Goal: Task Accomplishment & Management: Complete application form

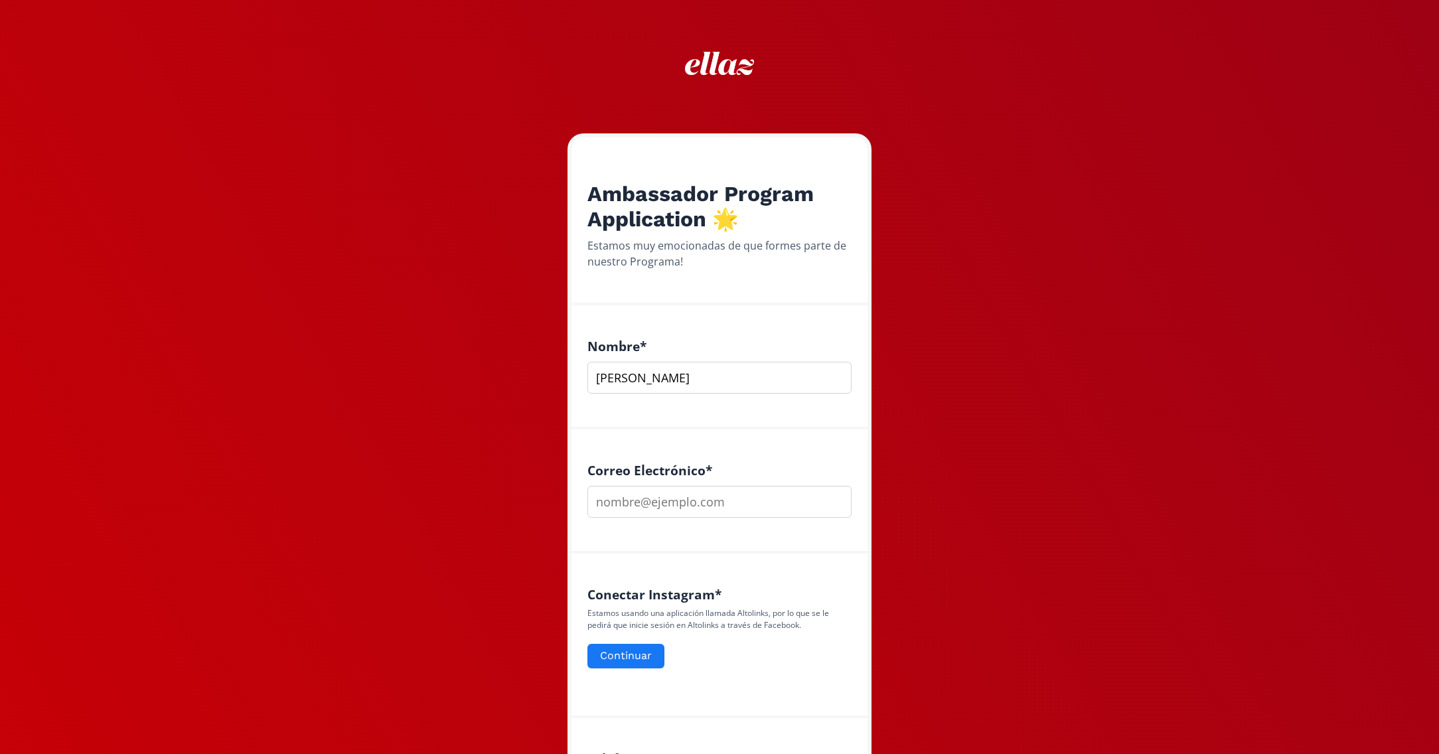
type input "Balbina Garza"
type input "[EMAIL_ADDRESS][DOMAIN_NAME]"
click at [637, 660] on button "Continuar" at bounding box center [626, 656] width 81 height 29
type input "[PERSON_NAME]"
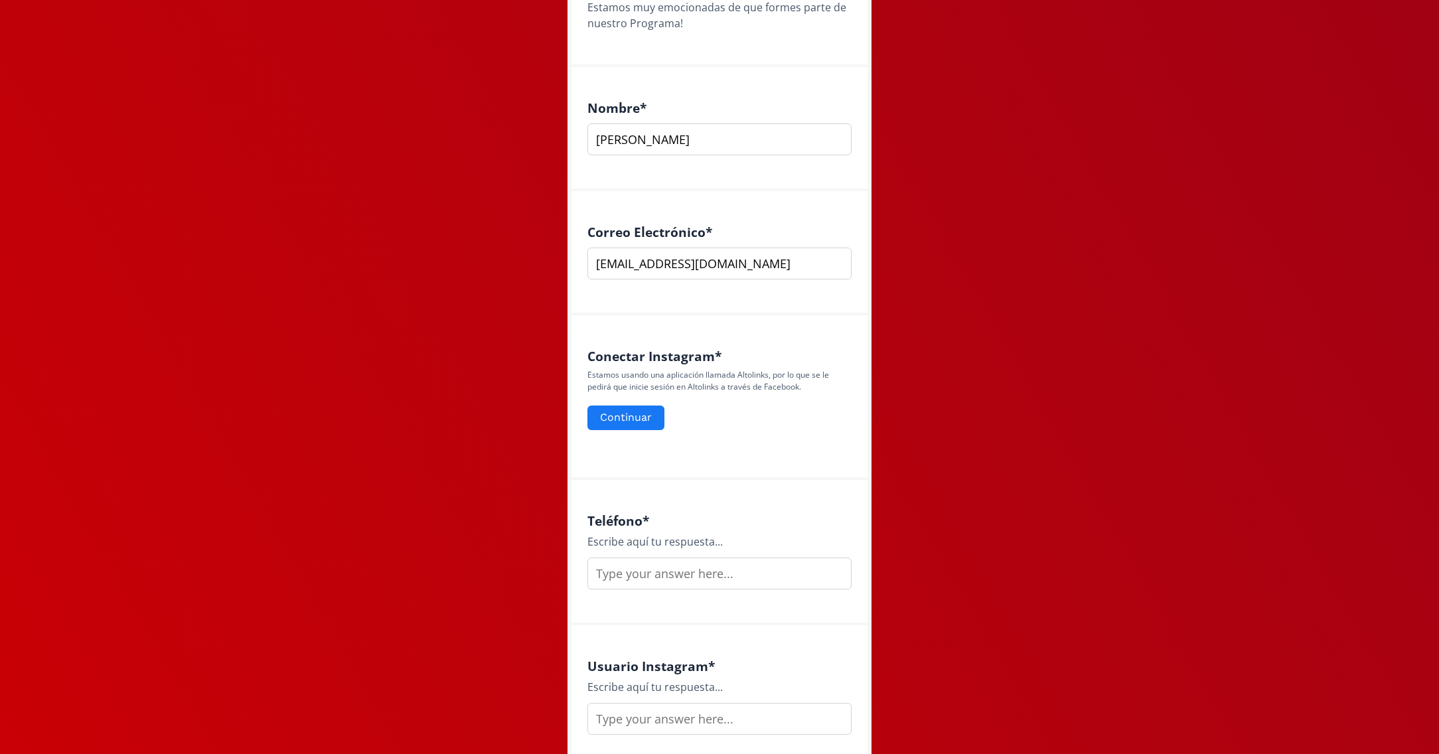
scroll to position [242, 0]
type input "[EMAIL_ADDRESS][DOMAIN_NAME]"
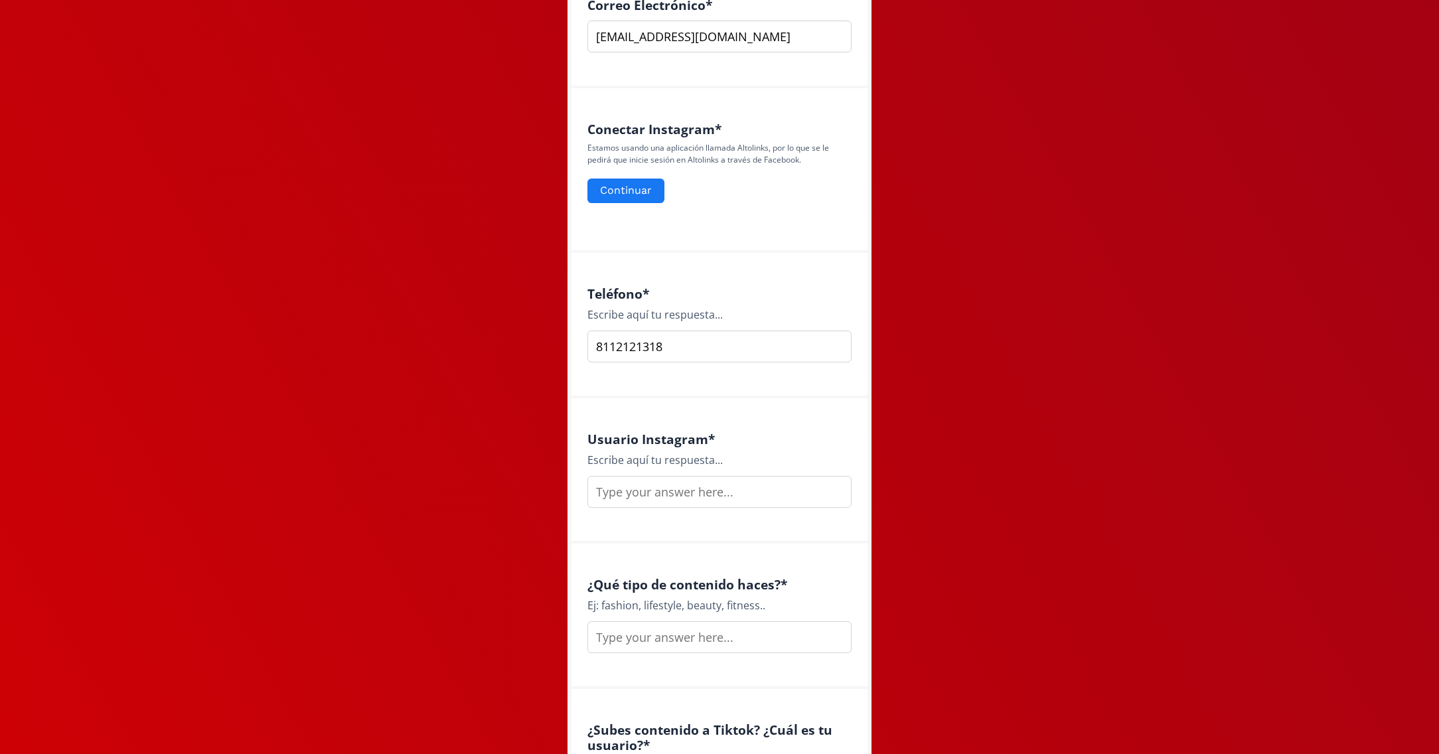
scroll to position [471, 0]
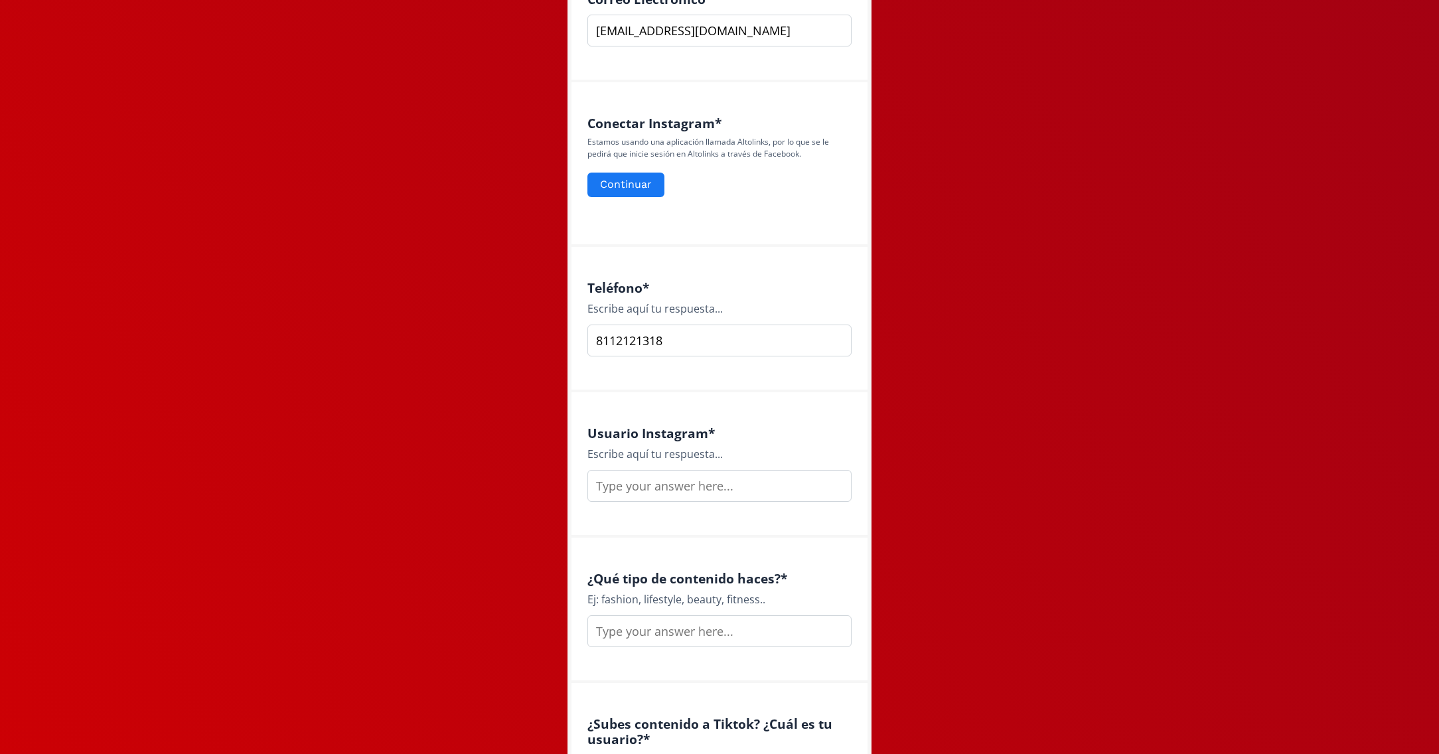
type input "8112121318"
click at [606, 481] on input "text" at bounding box center [720, 486] width 264 height 32
type input "balbinasophiag"
click at [650, 628] on input "text" at bounding box center [720, 631] width 264 height 32
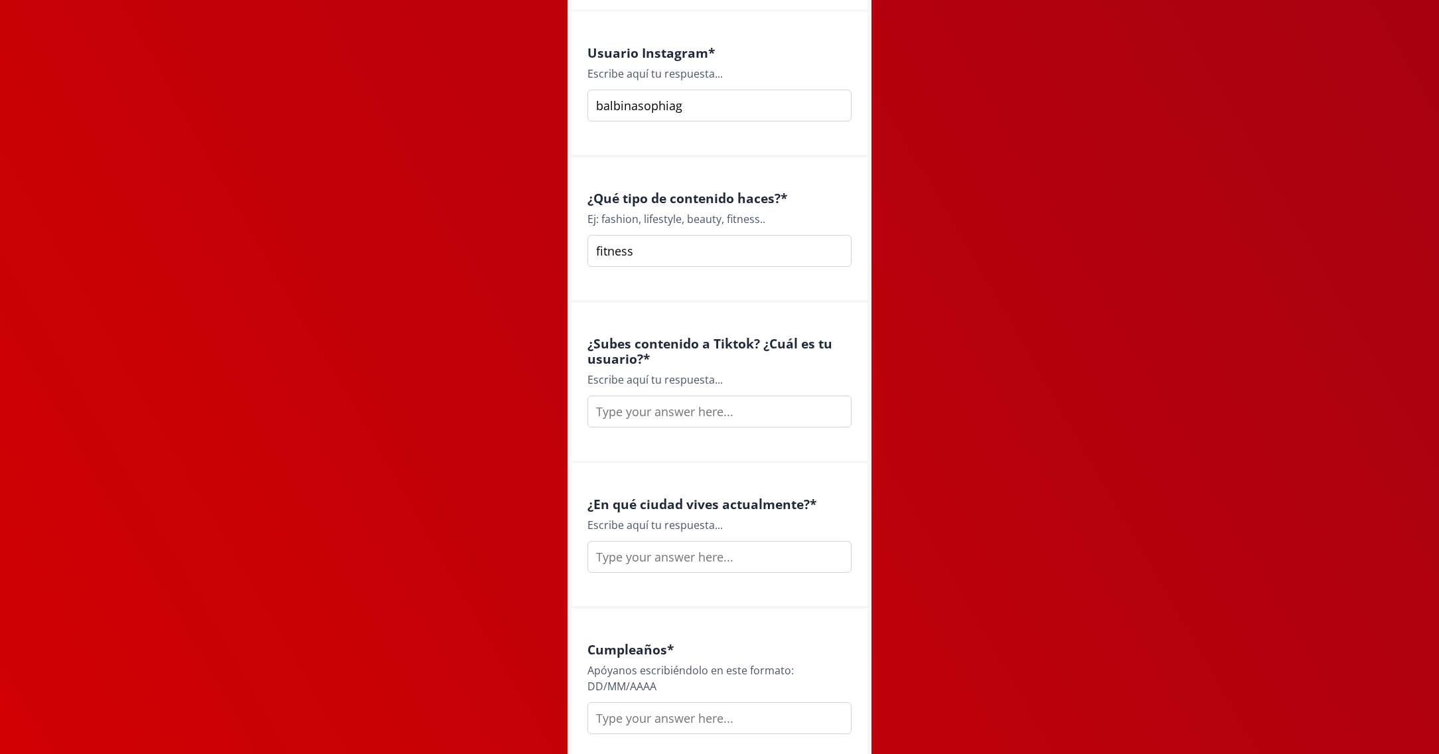
scroll to position [854, 0]
type input "fitness lifestyle"
click at [653, 419] on input "text" at bounding box center [720, 410] width 264 height 32
type input "no"
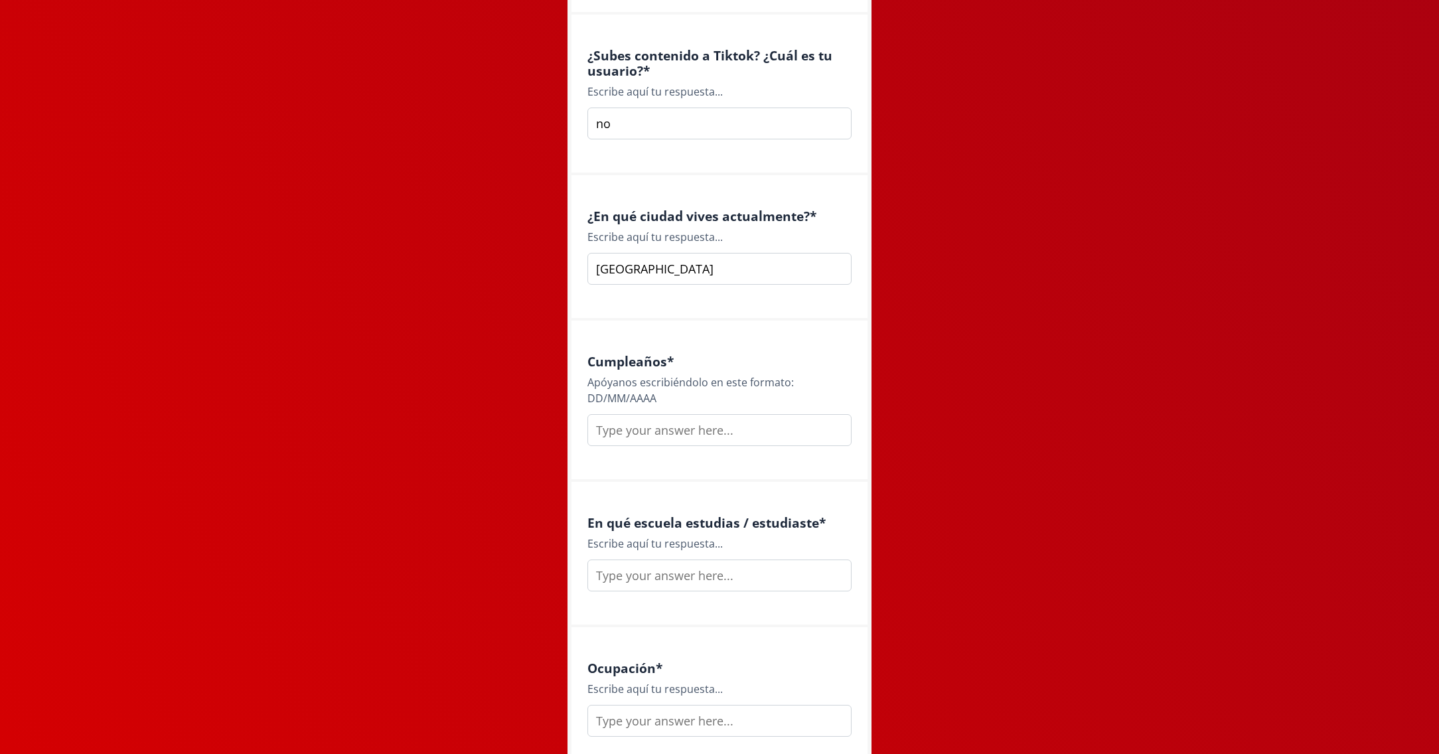
scroll to position [1151, 0]
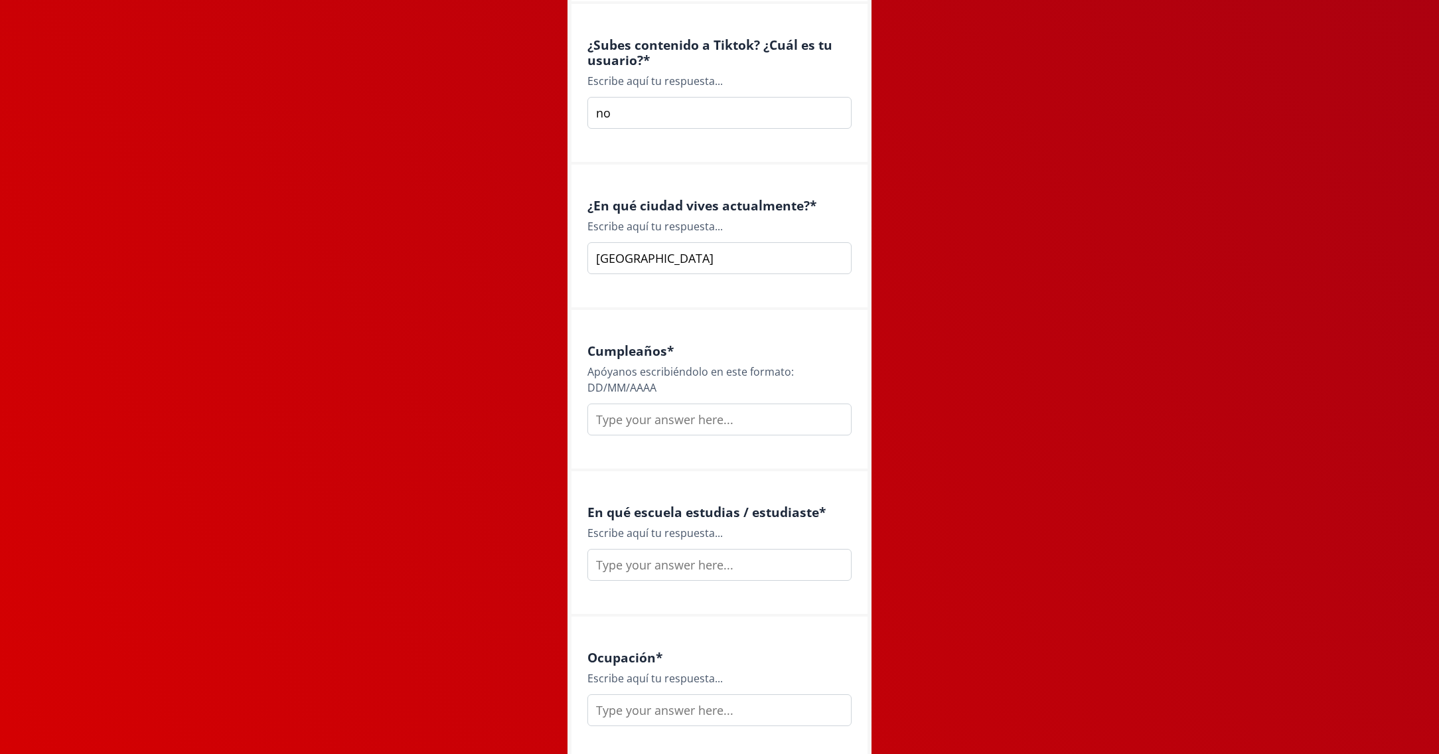
type input "[GEOGRAPHIC_DATA]"
type input "[DATE]"
click at [608, 559] on input "text" at bounding box center [720, 565] width 264 height 32
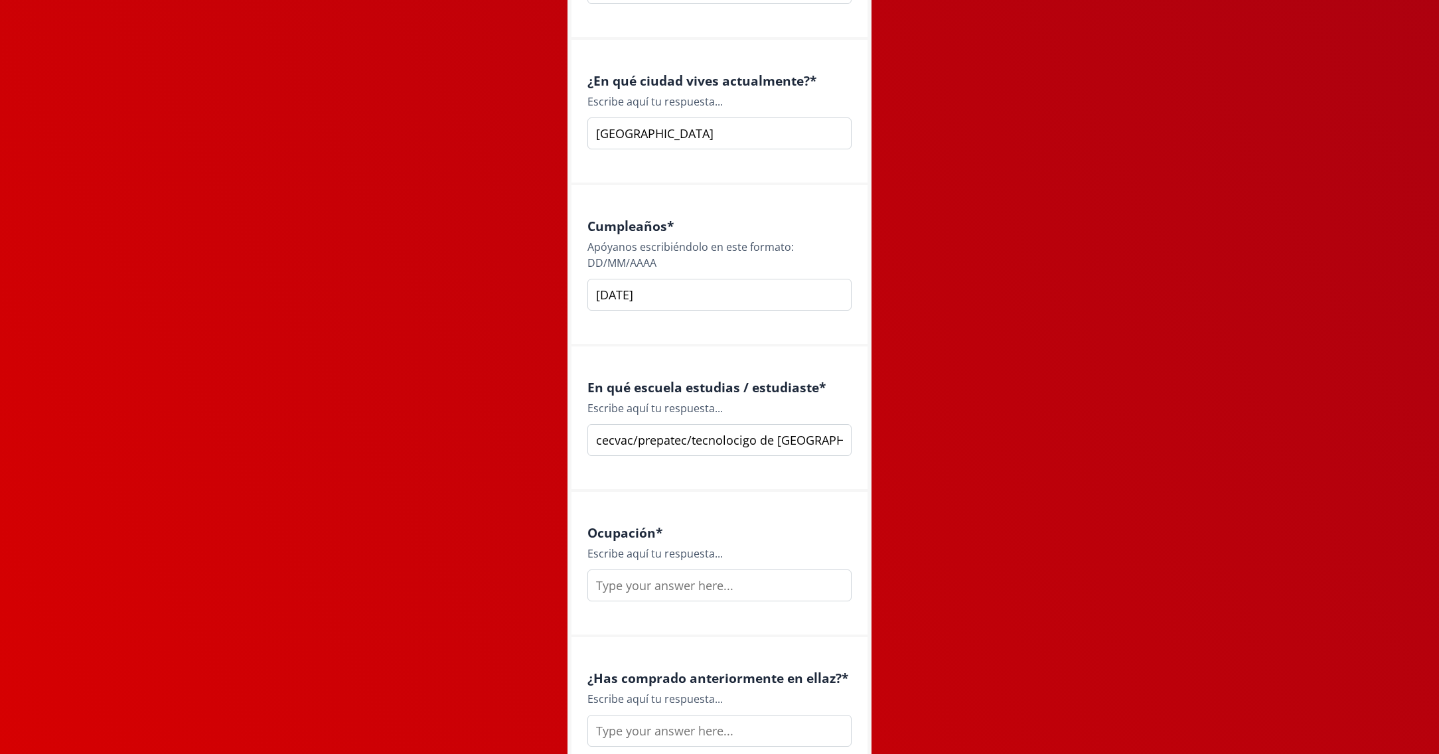
scroll to position [1287, 0]
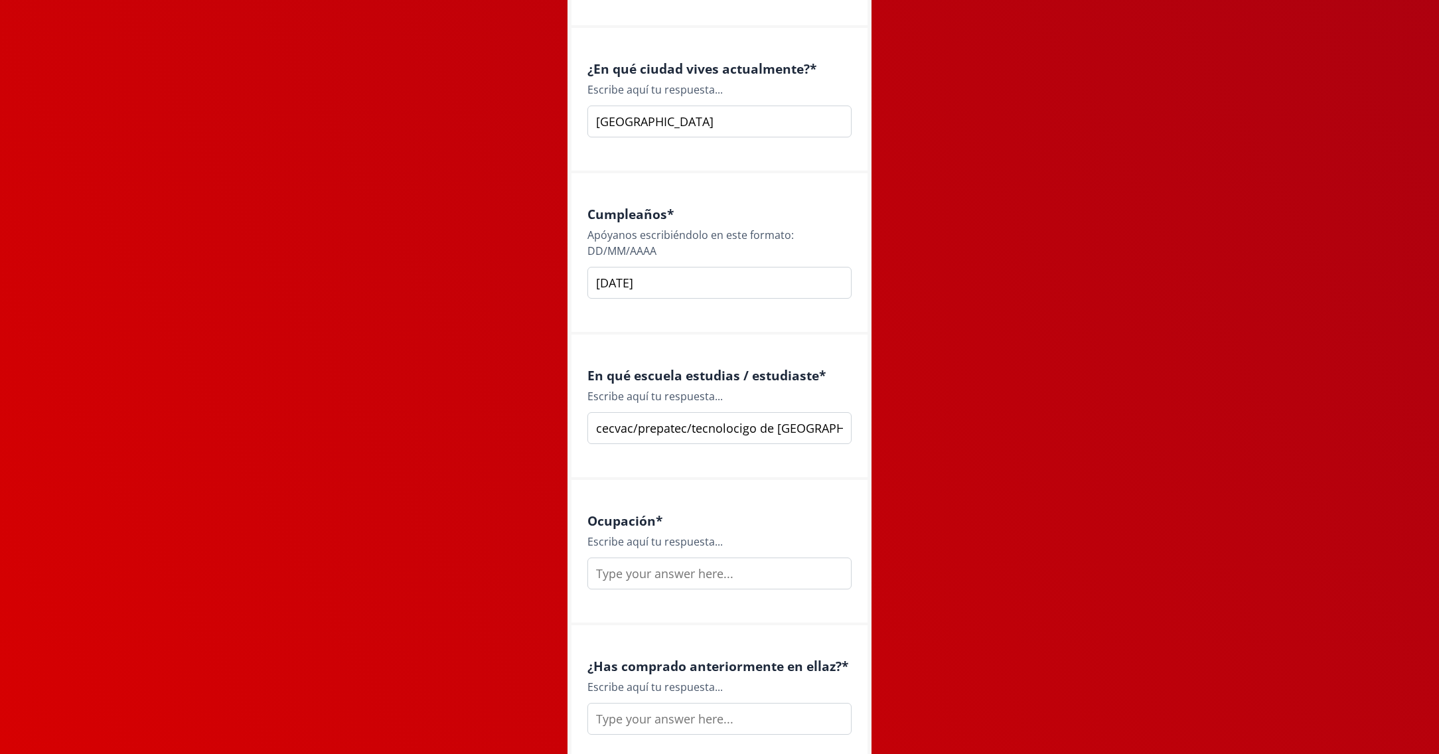
type input "cecvac/prepatec/tecnolocigo de [GEOGRAPHIC_DATA] campus [GEOGRAPHIC_DATA]"
click at [682, 569] on input "text" at bounding box center [720, 574] width 264 height 32
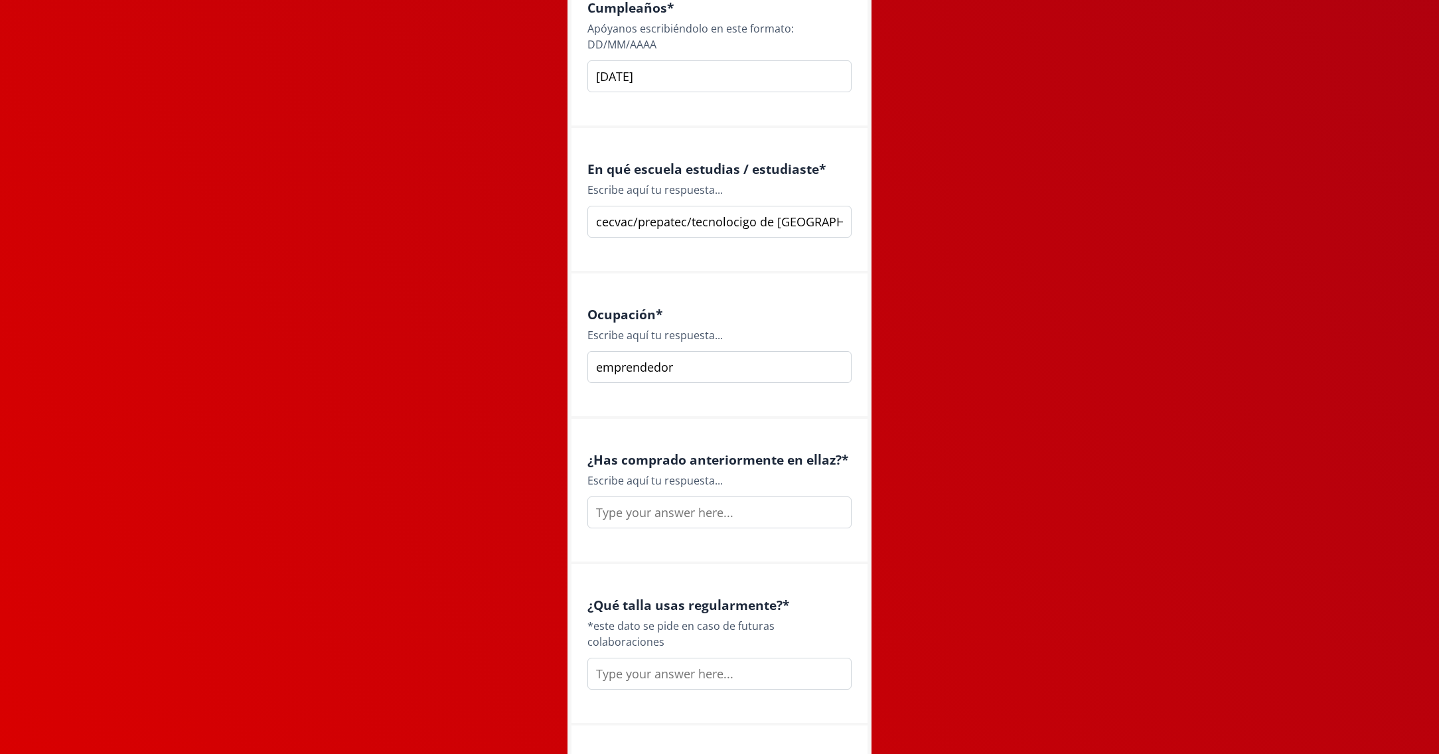
scroll to position [1500, 0]
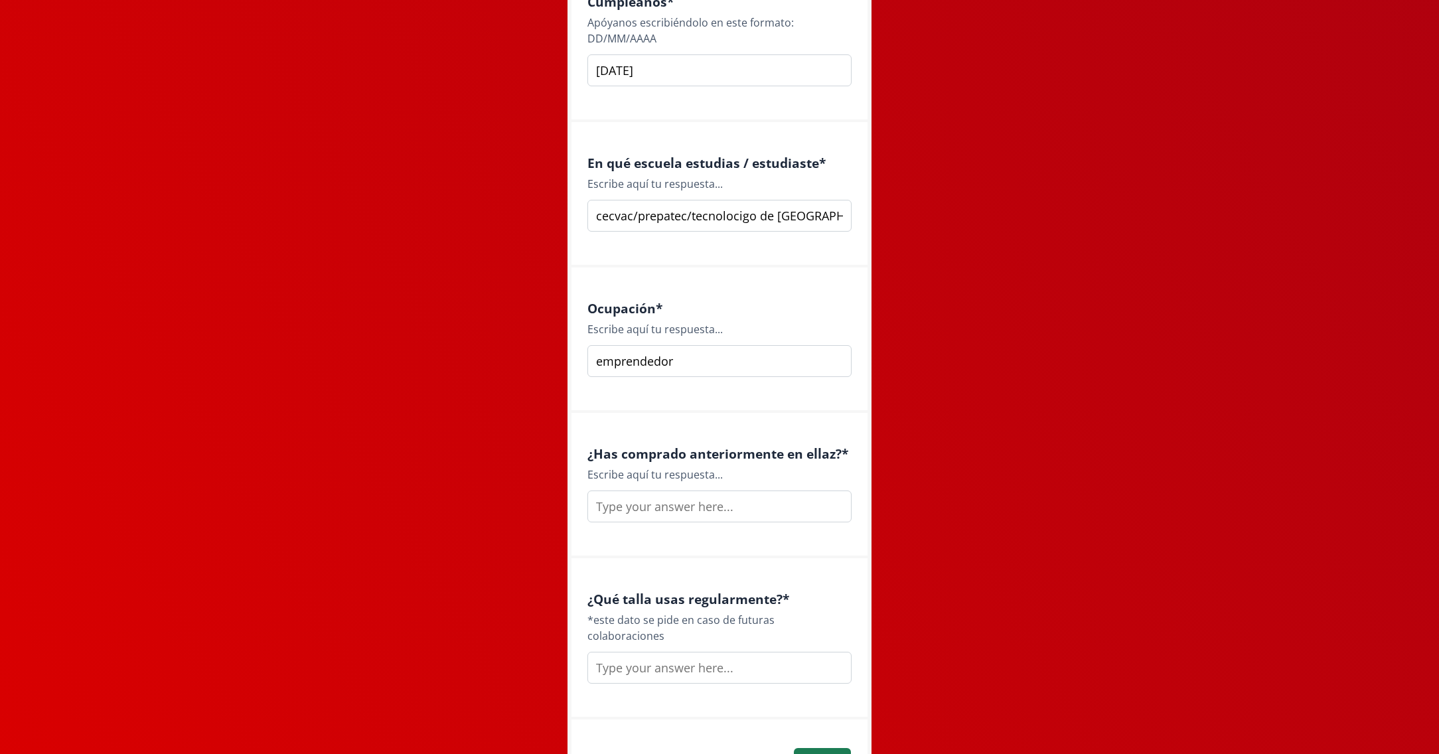
type input "emprendedor"
click at [659, 511] on input "text" at bounding box center [720, 507] width 264 height 32
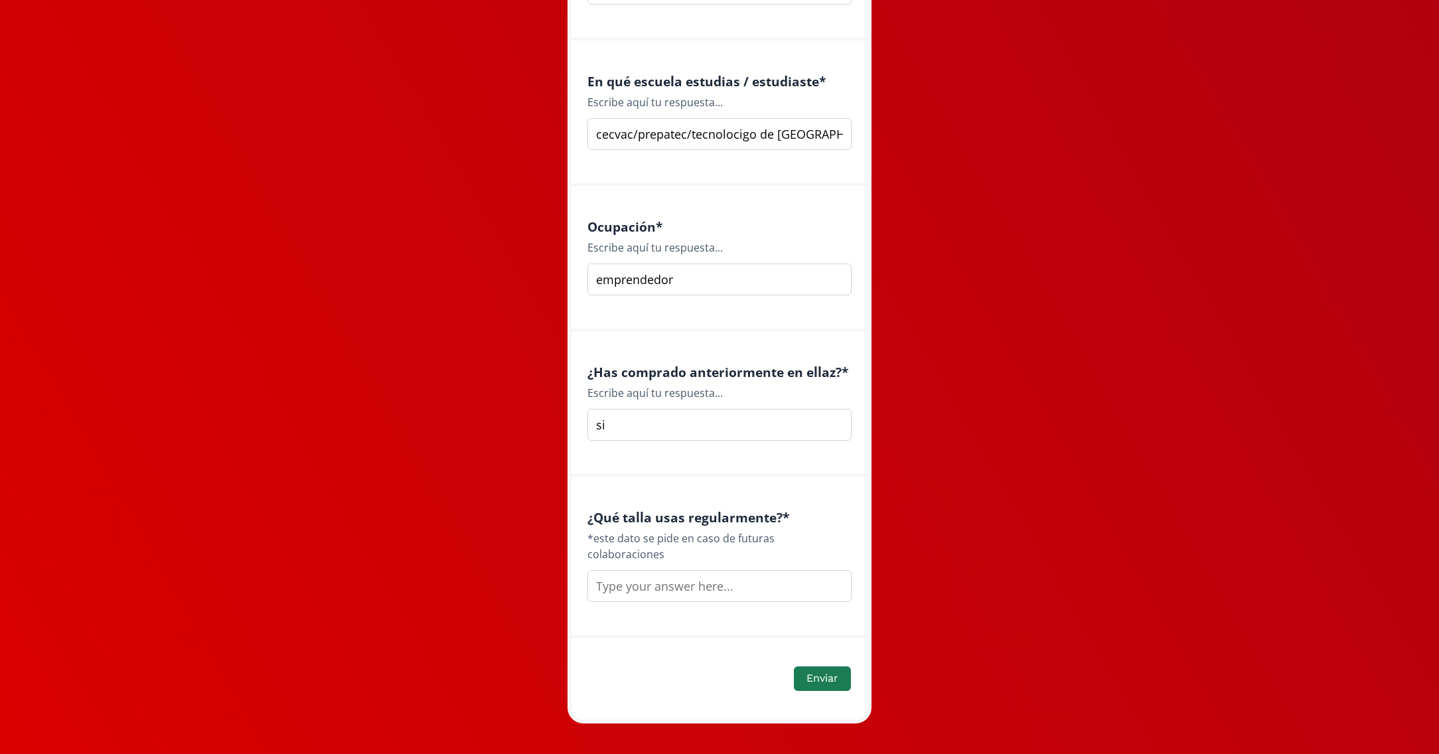
scroll to position [1581, 0]
type input "si"
click at [650, 571] on input "text" at bounding box center [720, 587] width 264 height 32
type input "small"
click at [814, 666] on button "Enviar" at bounding box center [822, 679] width 61 height 29
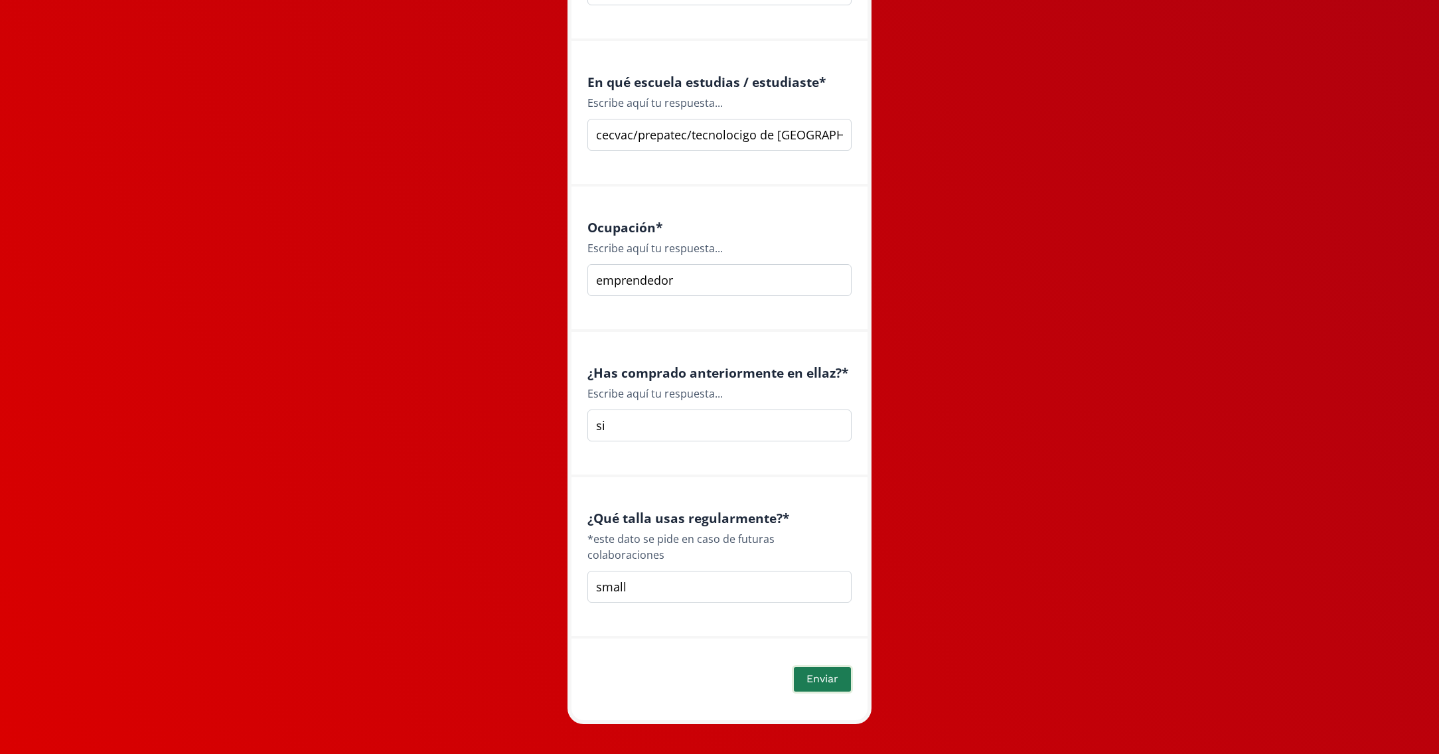
scroll to position [304, 0]
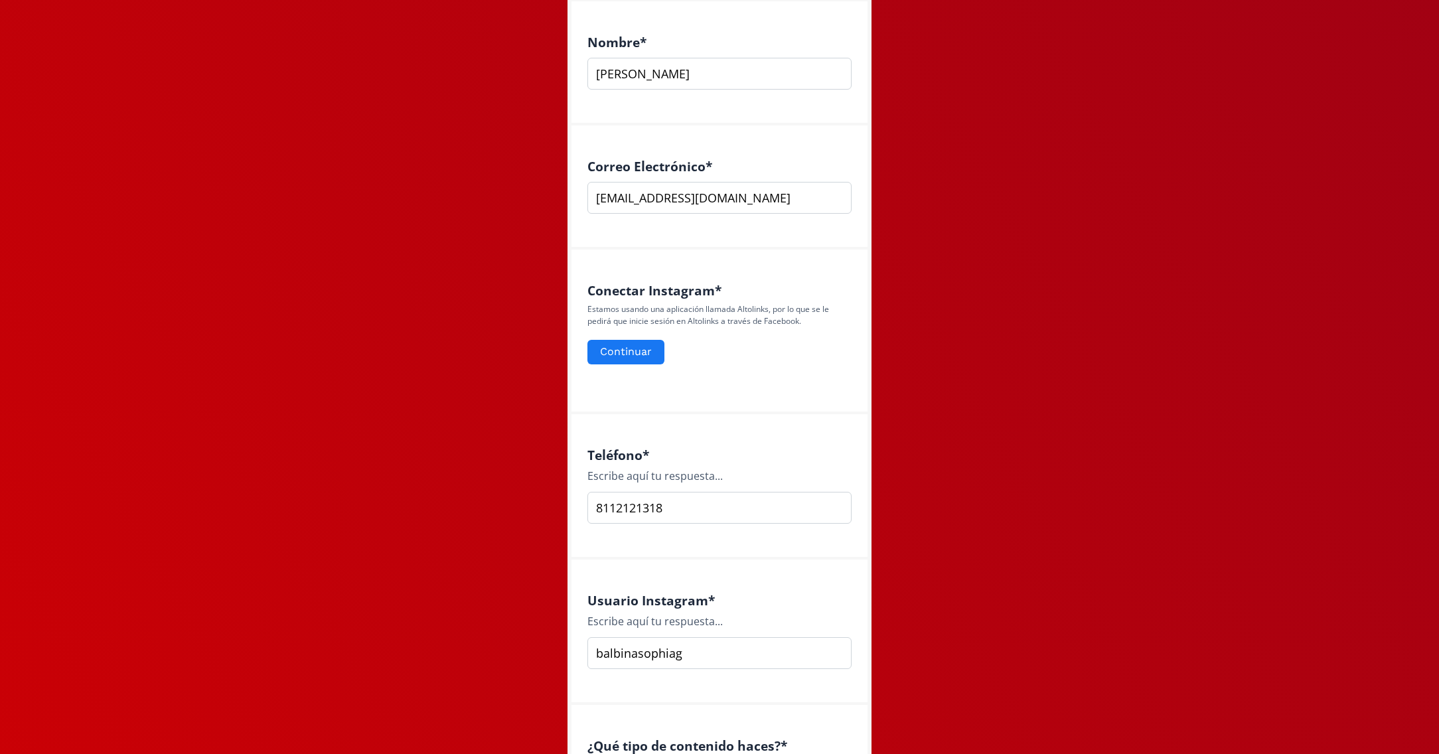
click at [602, 385] on div "Conectar Instagram * Estamos usando una aplicación llamada Altolinks, por lo qu…" at bounding box center [720, 332] width 296 height 165
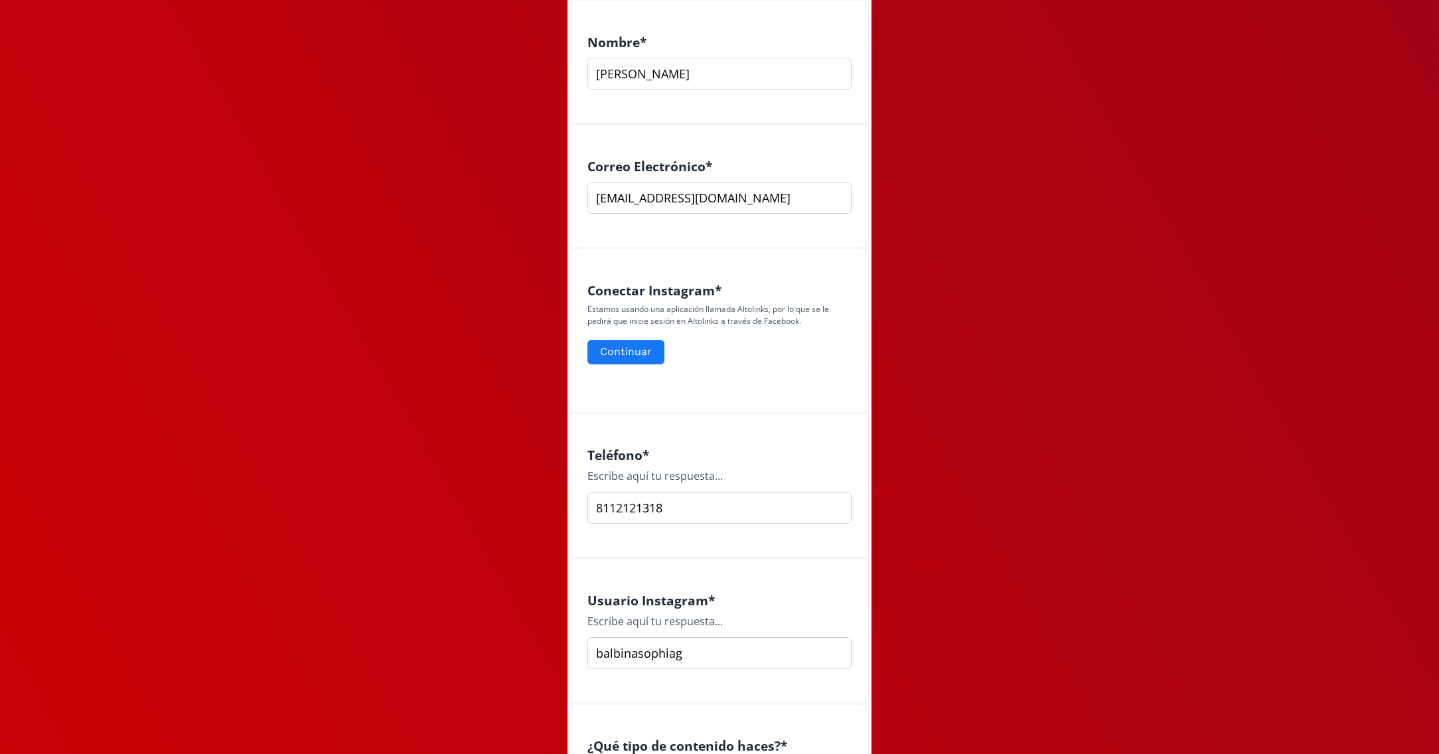
click at [602, 385] on div "Conectar Instagram * Estamos usando una aplicación llamada Altolinks, por lo qu…" at bounding box center [720, 332] width 296 height 165
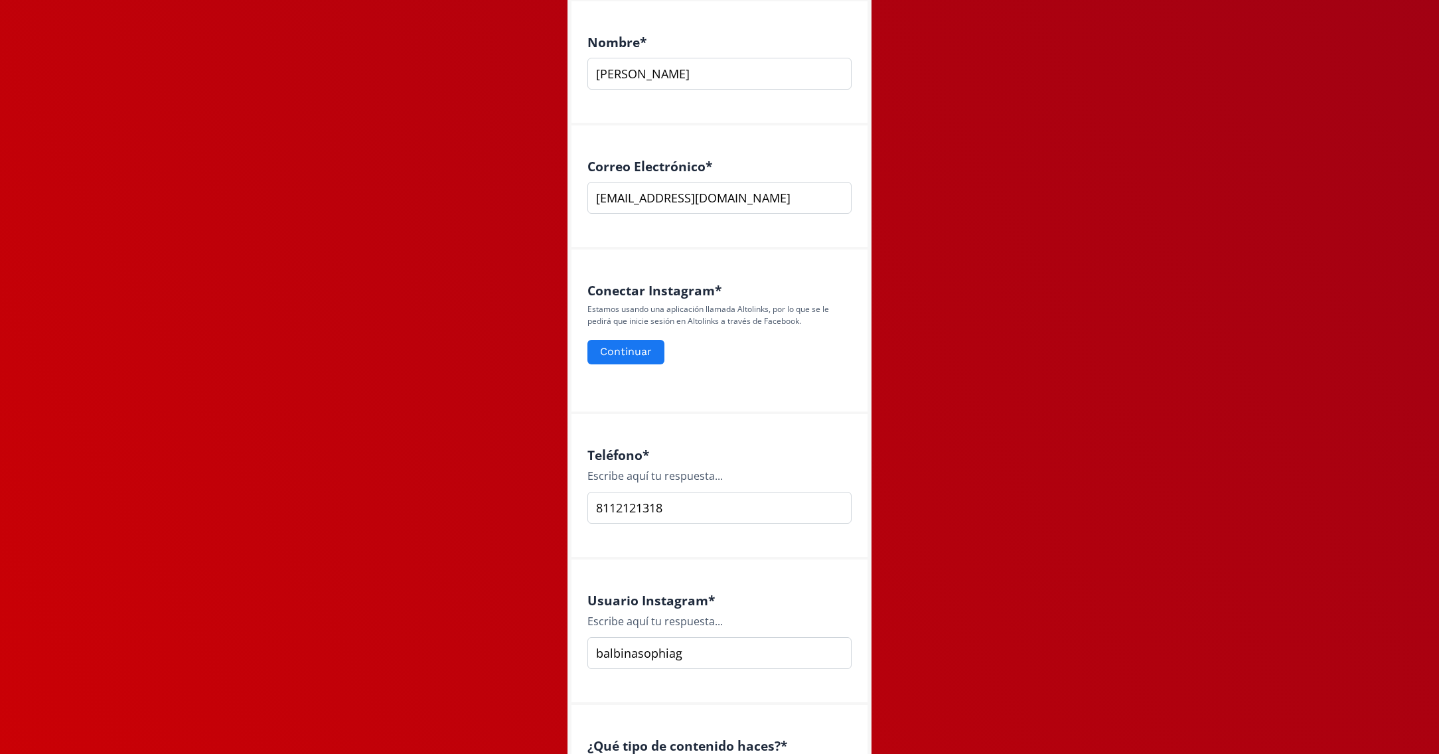
click at [602, 385] on div "Conectar Instagram * Estamos usando una aplicación llamada Altolinks, por lo qu…" at bounding box center [720, 332] width 296 height 165
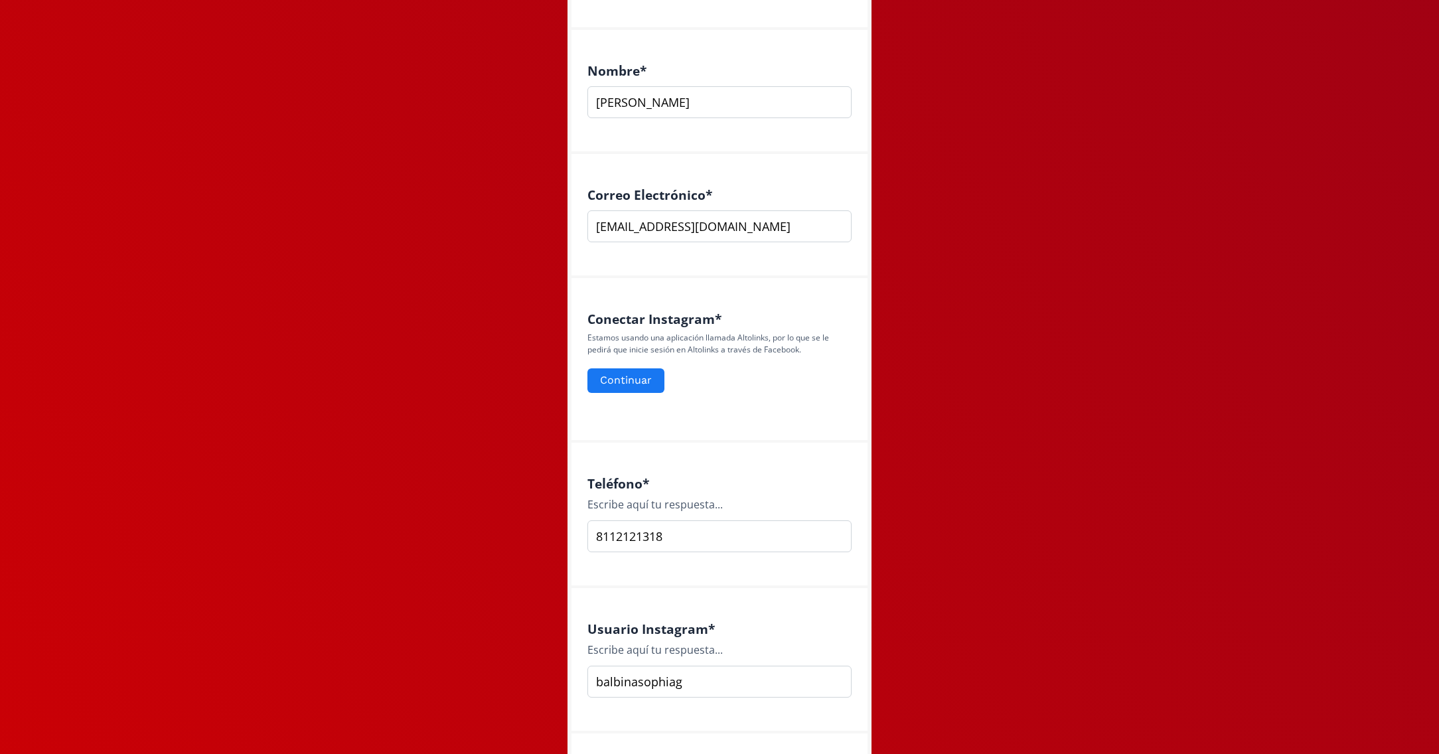
scroll to position [274, 0]
click at [640, 378] on button "Continuar" at bounding box center [626, 382] width 81 height 29
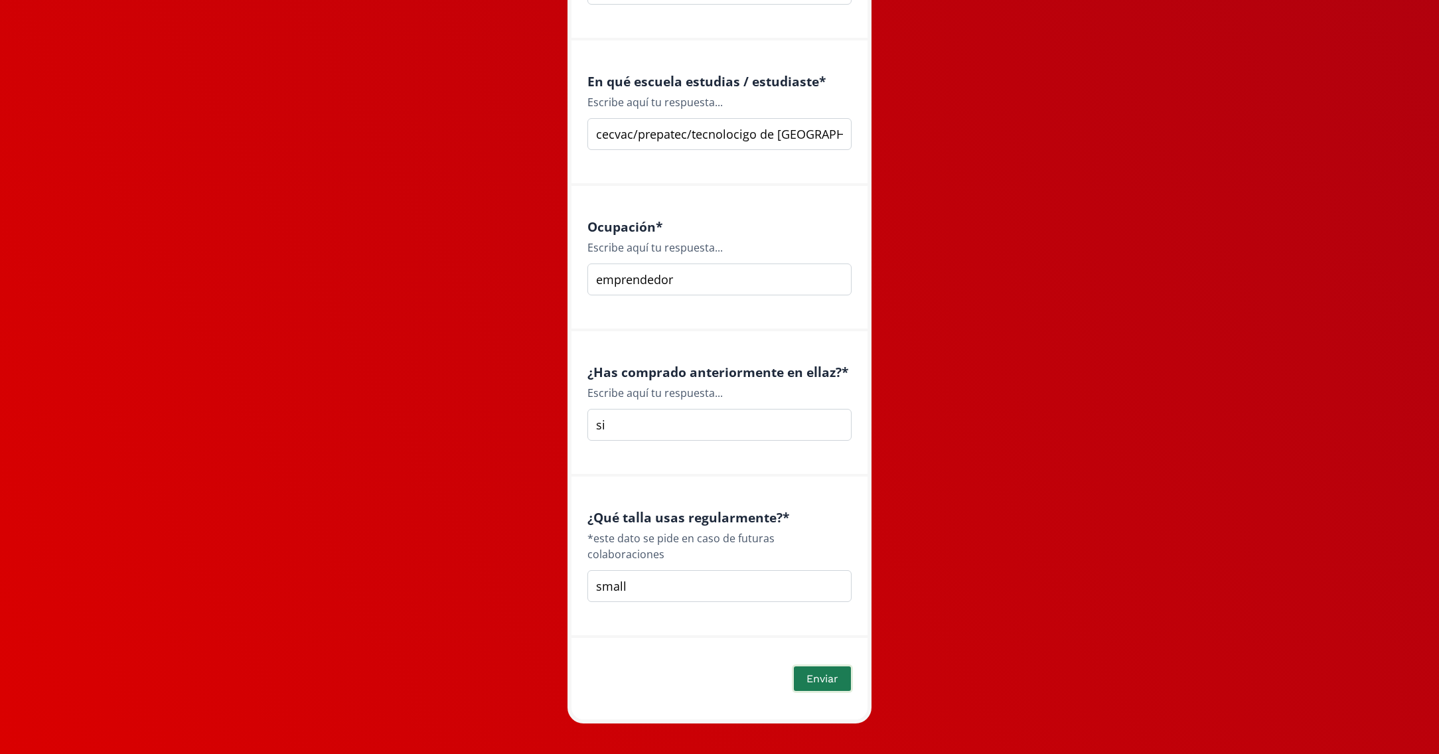
click at [818, 667] on button "Enviar" at bounding box center [822, 679] width 61 height 29
